Goal: Task Accomplishment & Management: Use online tool/utility

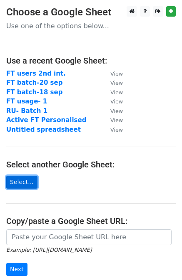
click at [22, 181] on link "Select..." at bounding box center [21, 182] width 31 height 13
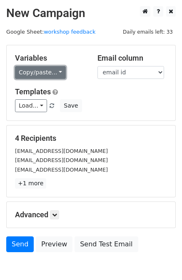
click at [57, 71] on link "Copy/paste..." at bounding box center [40, 72] width 51 height 13
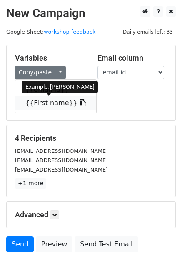
click at [47, 100] on link "{{First name}}" at bounding box center [55, 102] width 81 height 13
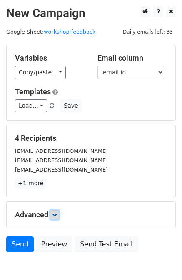
click at [57, 215] on icon at bounding box center [54, 214] width 5 height 5
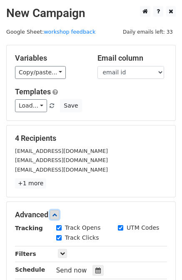
scroll to position [123, 0]
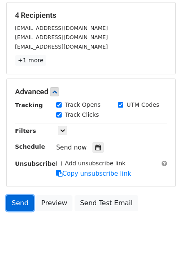
click at [22, 202] on link "Send" at bounding box center [19, 203] width 27 height 16
